Goal: Information Seeking & Learning: Understand process/instructions

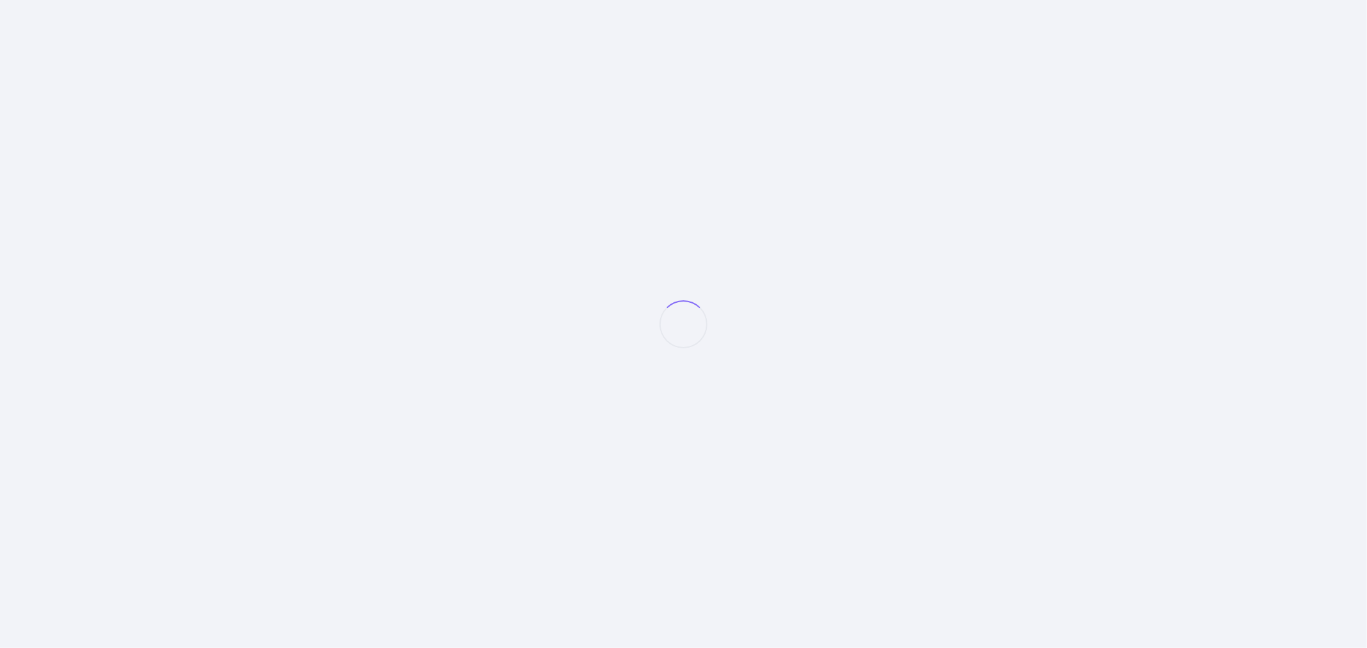
select select "null"
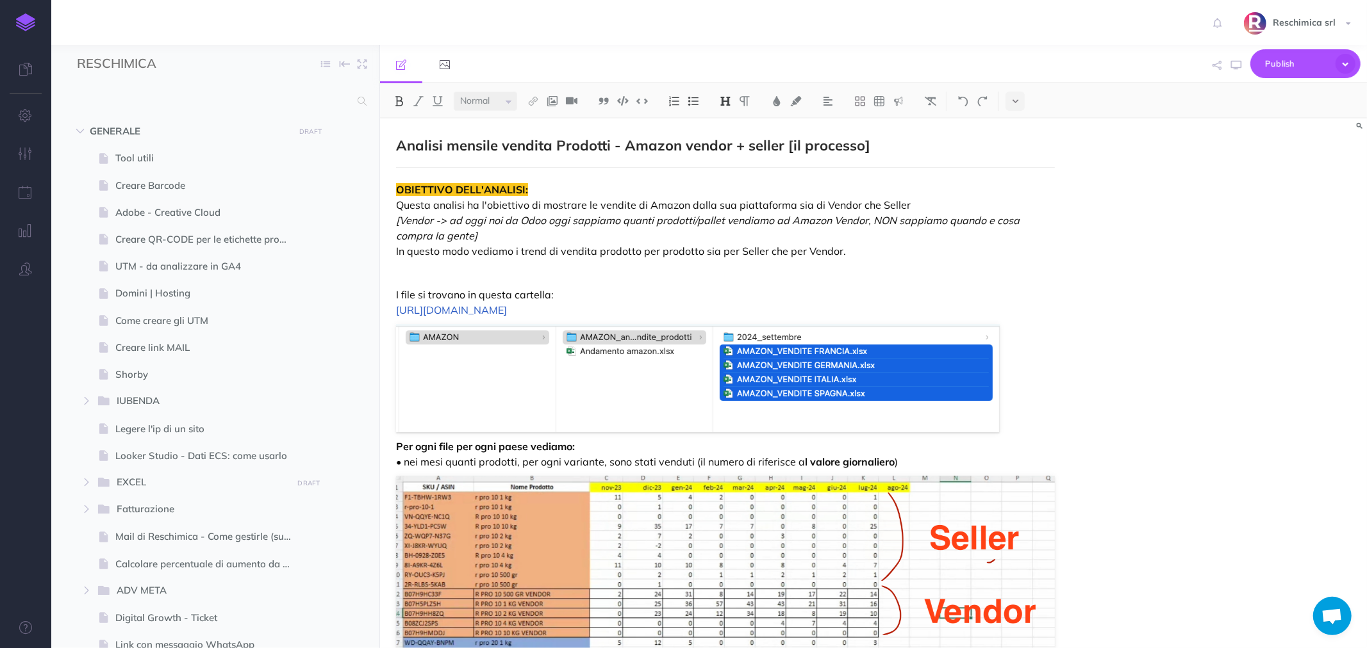
click at [553, 258] on p "OBIETTIVO DELL'ANALISI: Questa analisi ha l'obiettivo di mostrare le vendite di…" at bounding box center [725, 220] width 659 height 77
click at [1308, 235] on div "Analisi mensile vendita Prodotti - Amazon vendor + seller [il processo] OBIETTI…" at bounding box center [873, 384] width 987 height 530
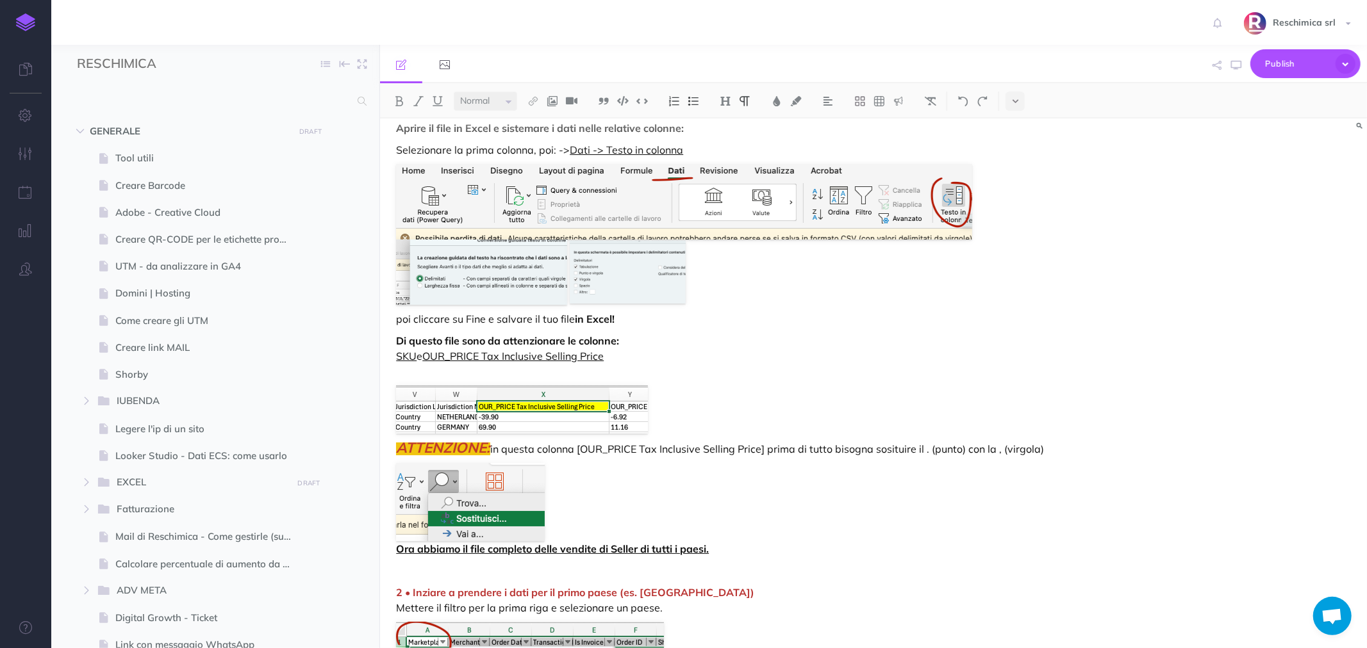
scroll to position [2563, 0]
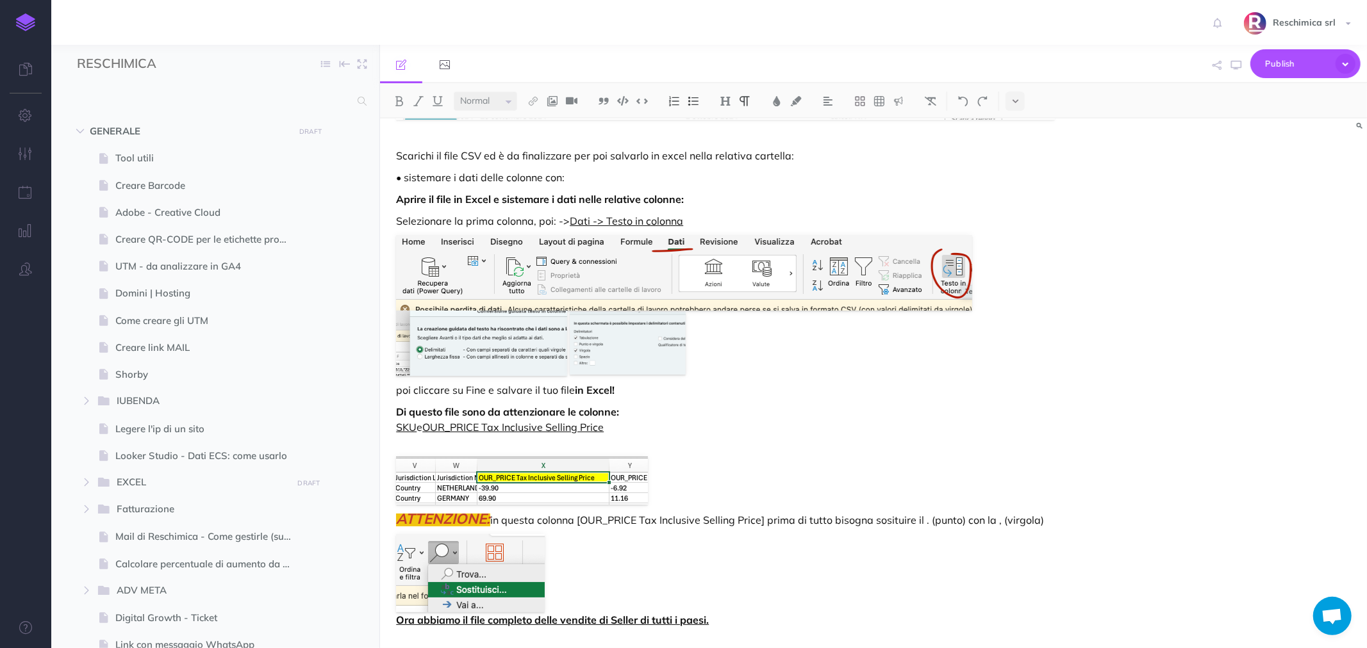
click at [1215, 251] on div "Analisi mensile vendita Prodotti - Amazon vendor + seller [il processo] OBIETTI…" at bounding box center [873, 384] width 987 height 530
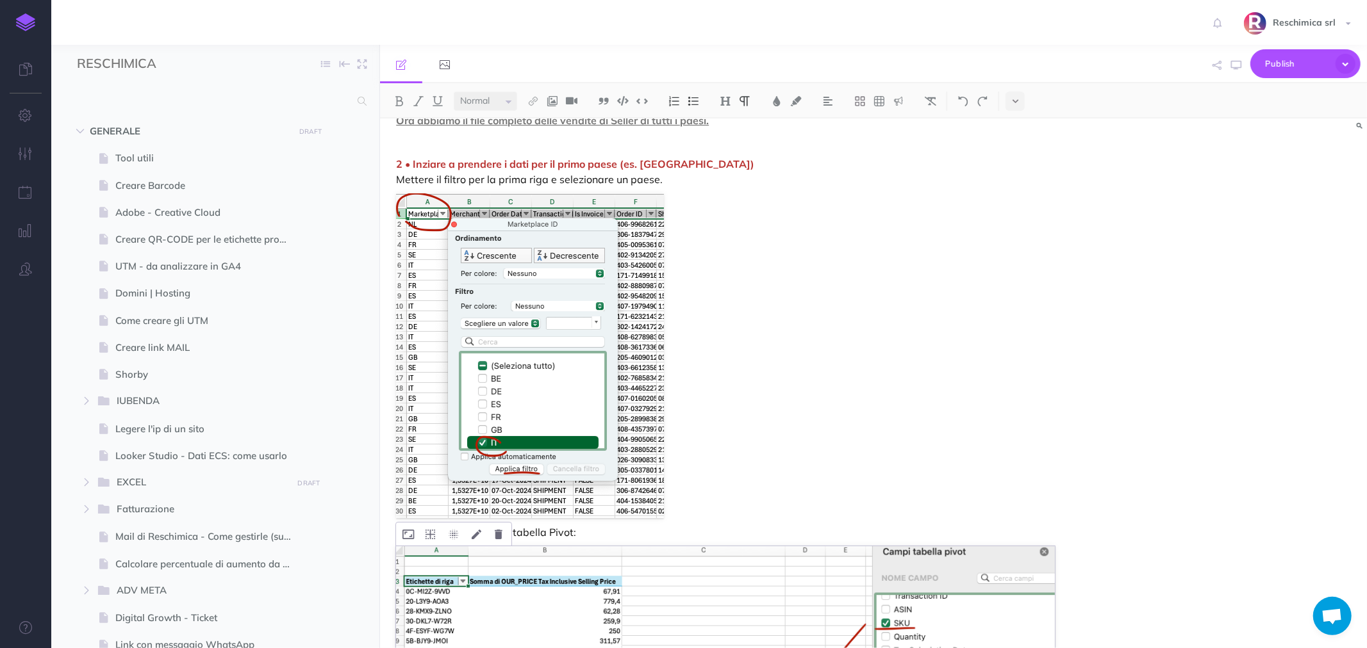
scroll to position [3061, 0]
click at [869, 292] on p at bounding box center [725, 357] width 659 height 325
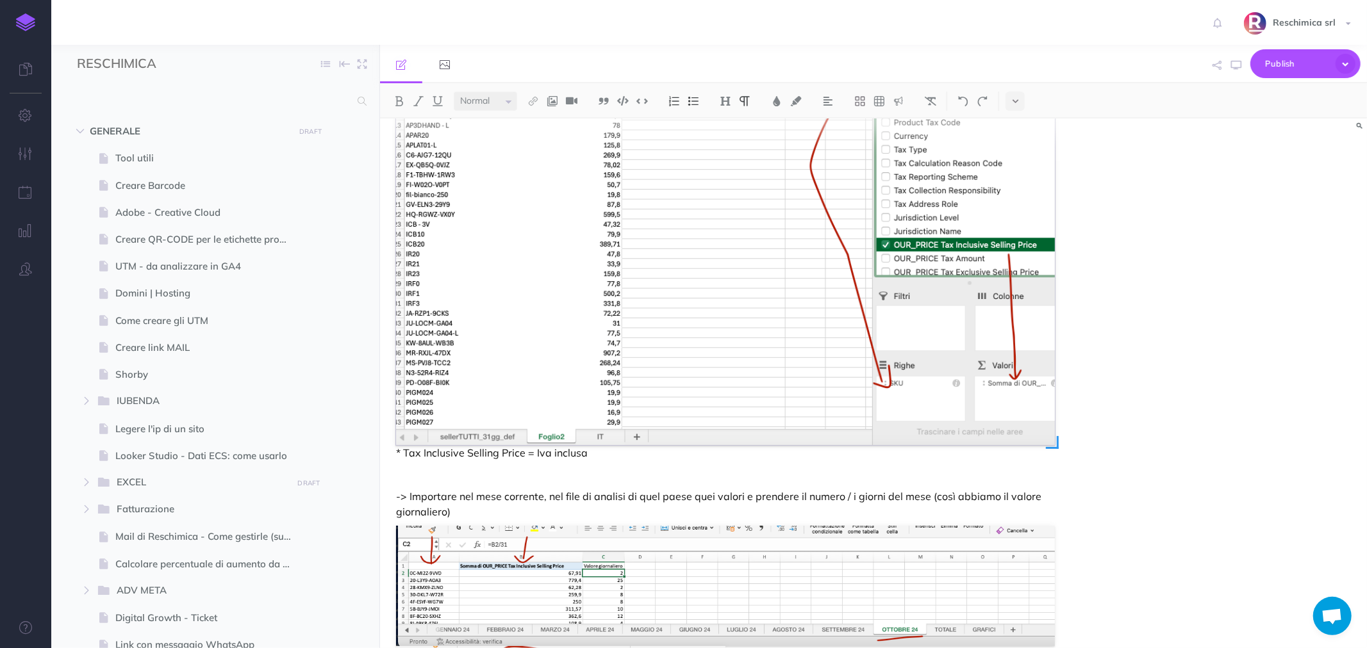
scroll to position [3630, 0]
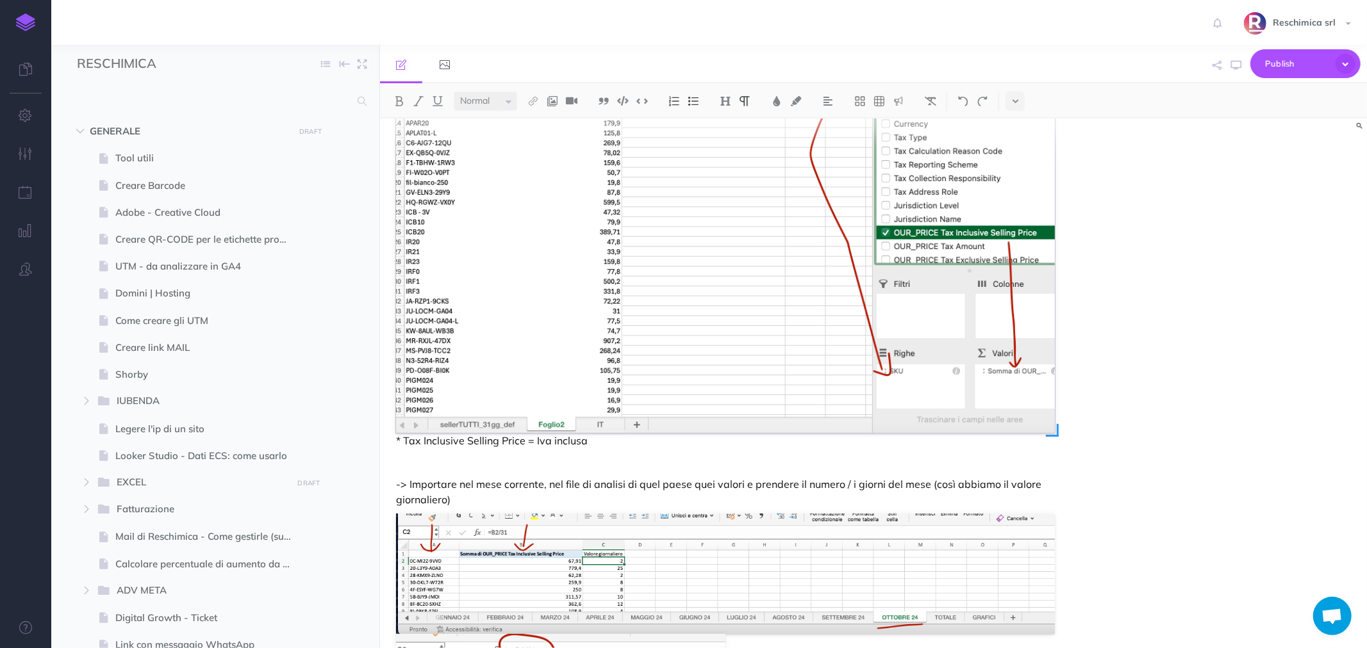
click at [914, 399] on img at bounding box center [725, 206] width 659 height 454
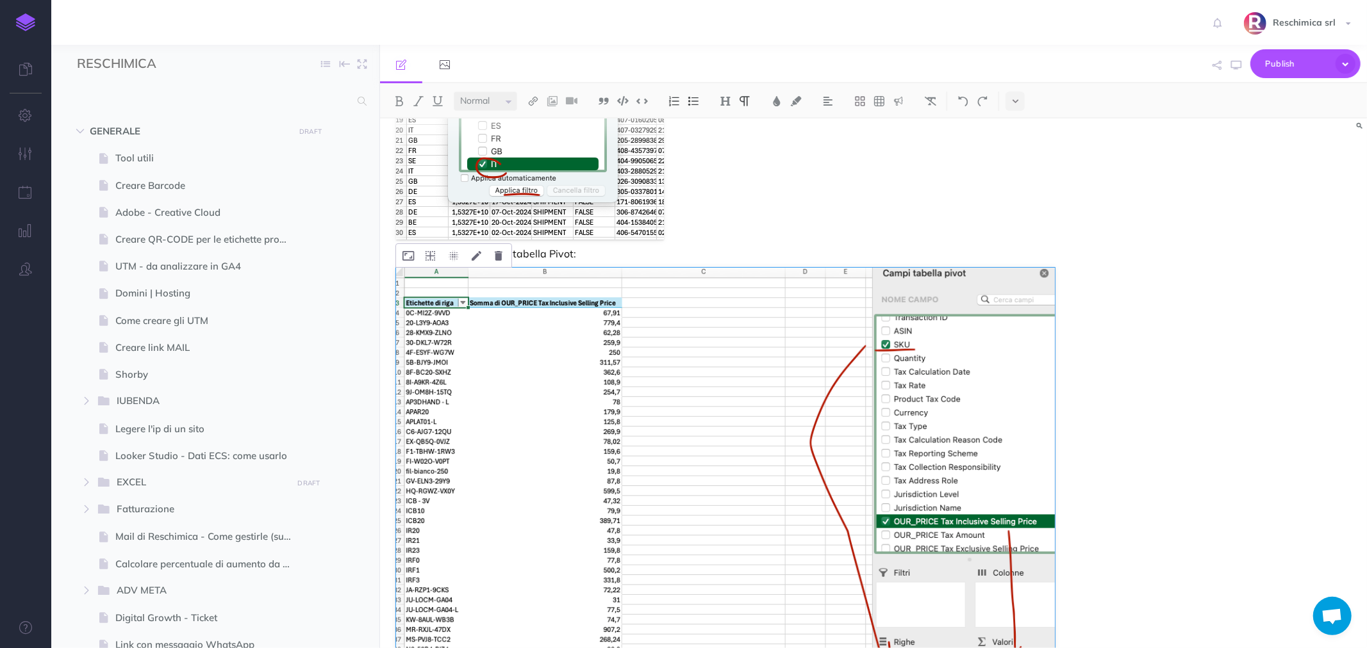
scroll to position [3346, 0]
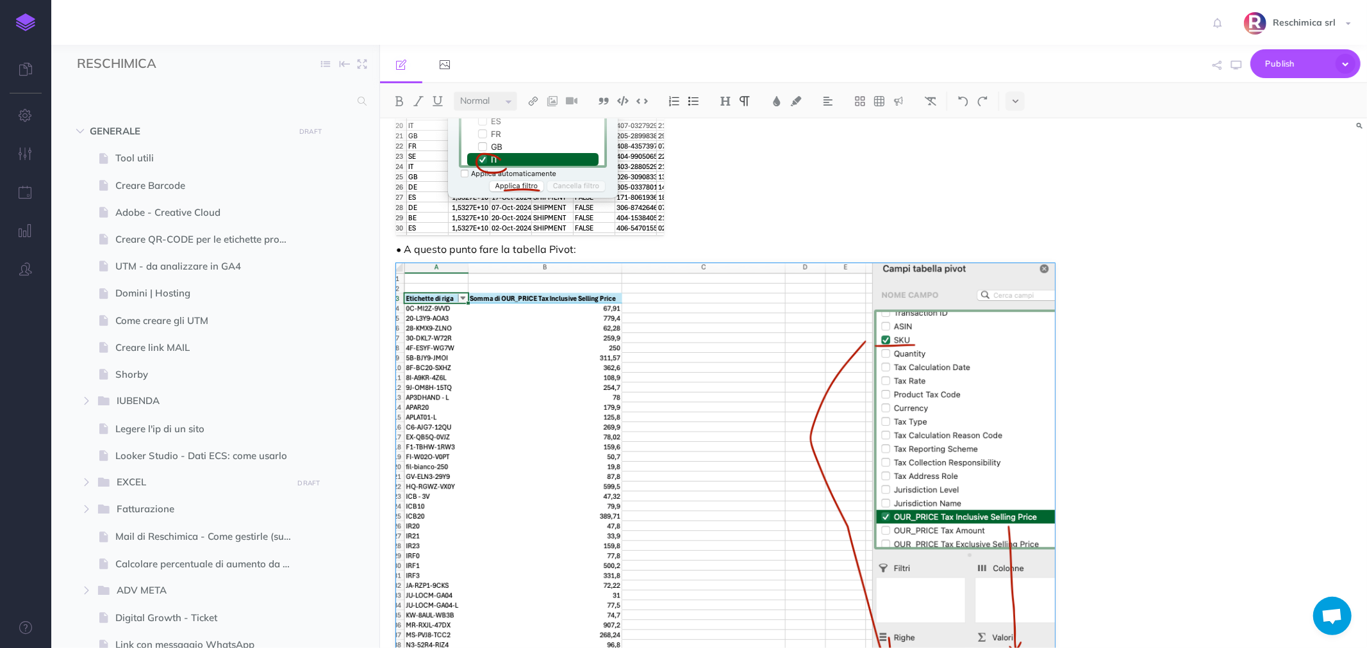
click at [1296, 329] on div "Analisi mensile vendita Prodotti - Amazon vendor + seller [il processo] OBIETTI…" at bounding box center [873, 384] width 987 height 530
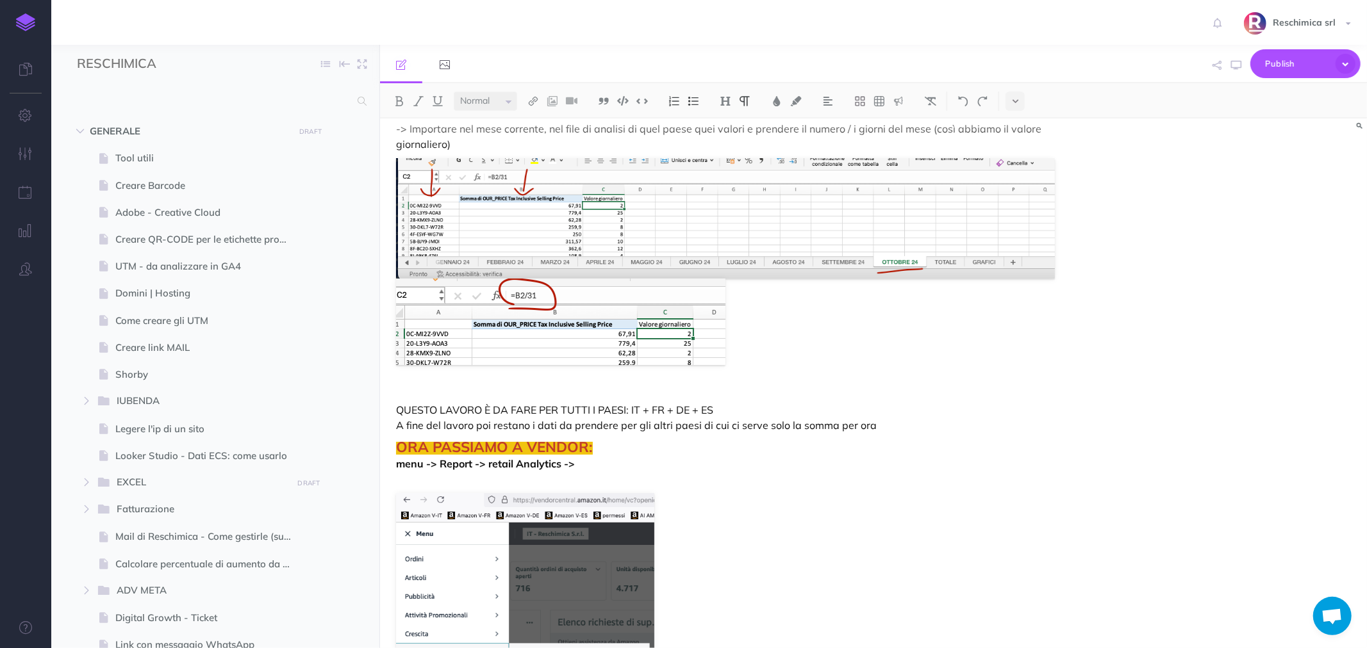
scroll to position [3987, 0]
click at [1154, 286] on div "Analisi mensile vendita Prodotti - Amazon vendor + seller [il processo] OBIETTI…" at bounding box center [873, 384] width 987 height 530
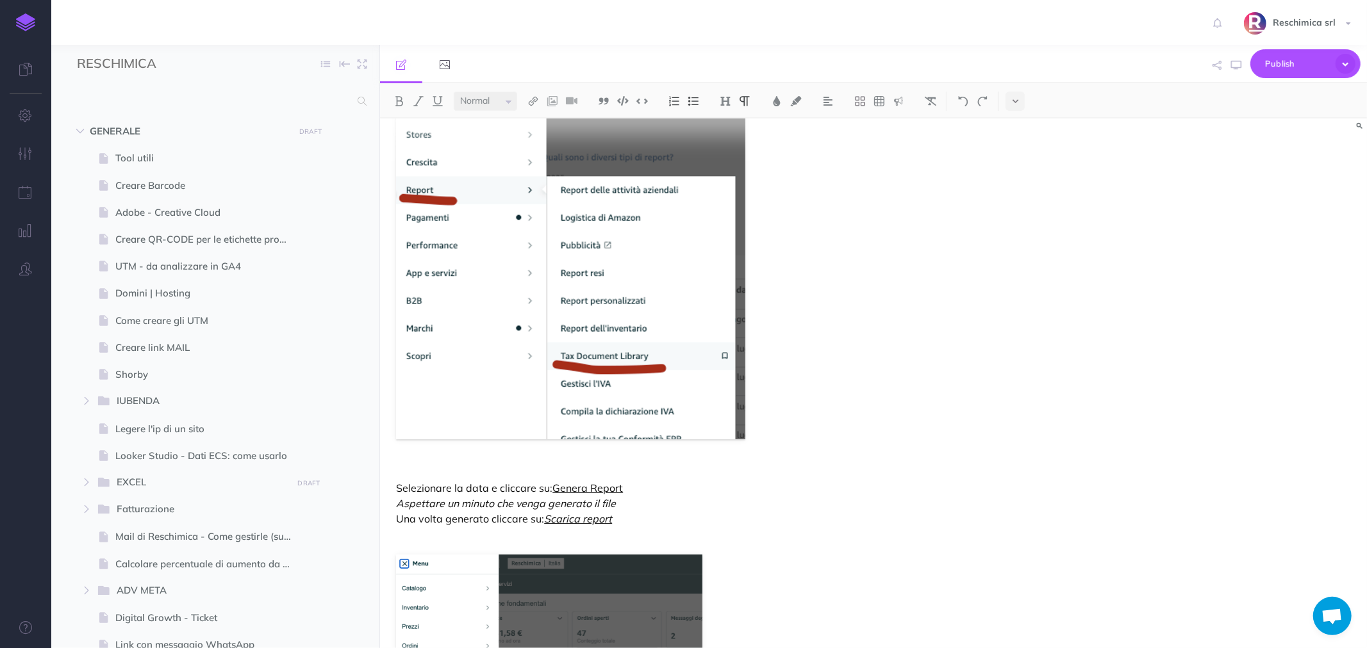
scroll to position [1116, 0]
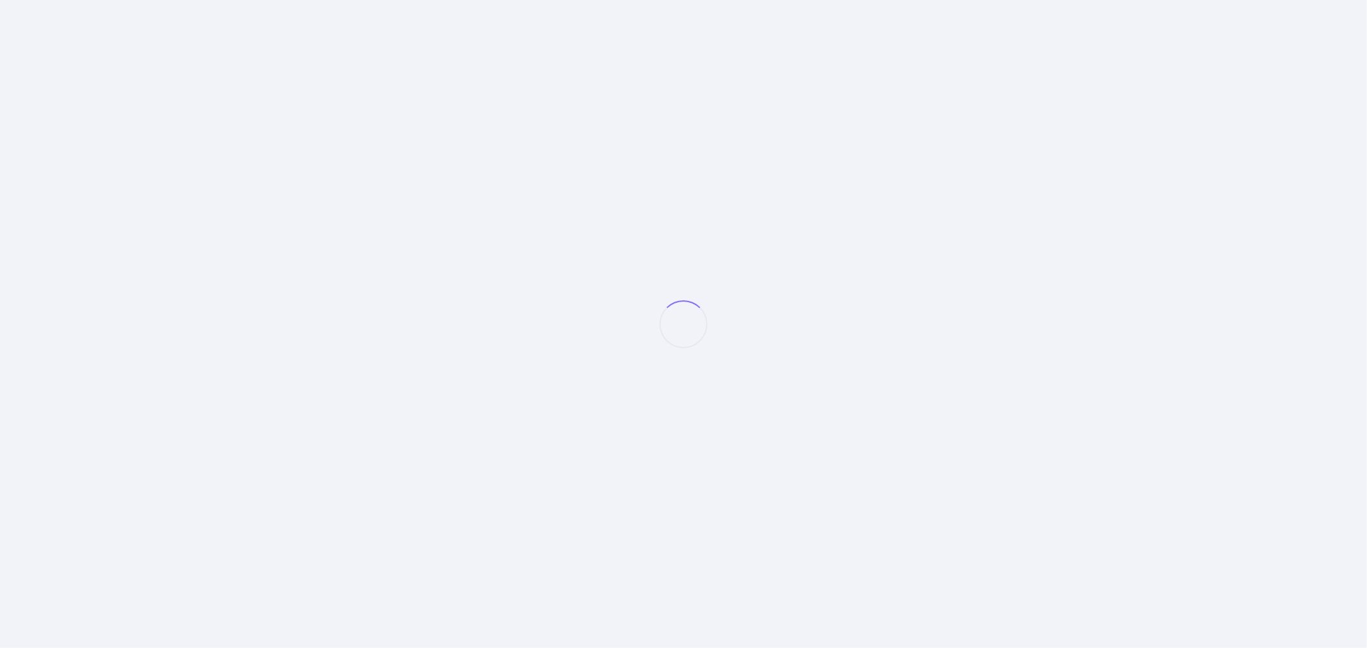
select select "null"
